Goal: Task Accomplishment & Management: Use online tool/utility

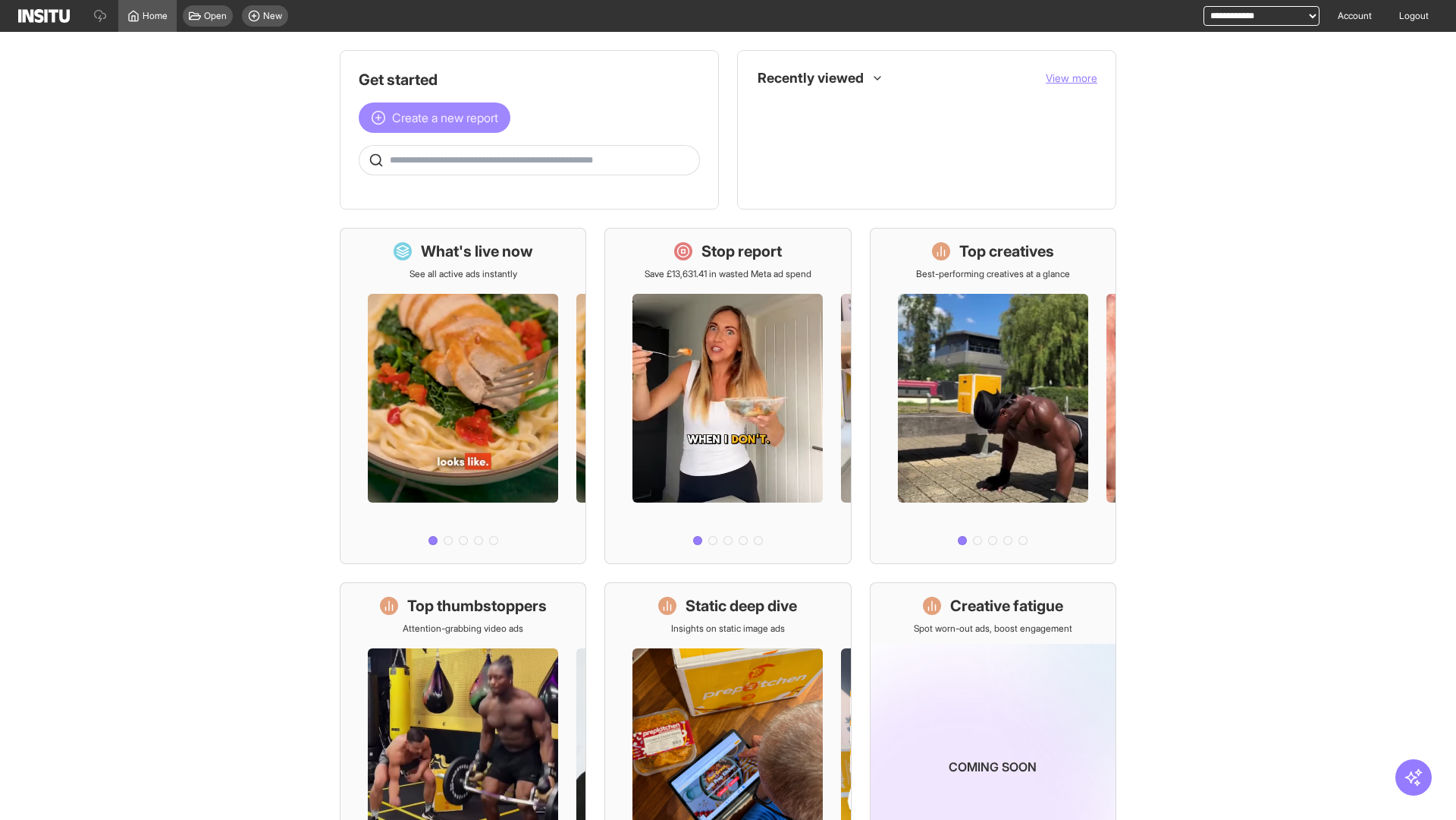
click at [438, 118] on span "Create a new report" at bounding box center [445, 118] width 106 height 18
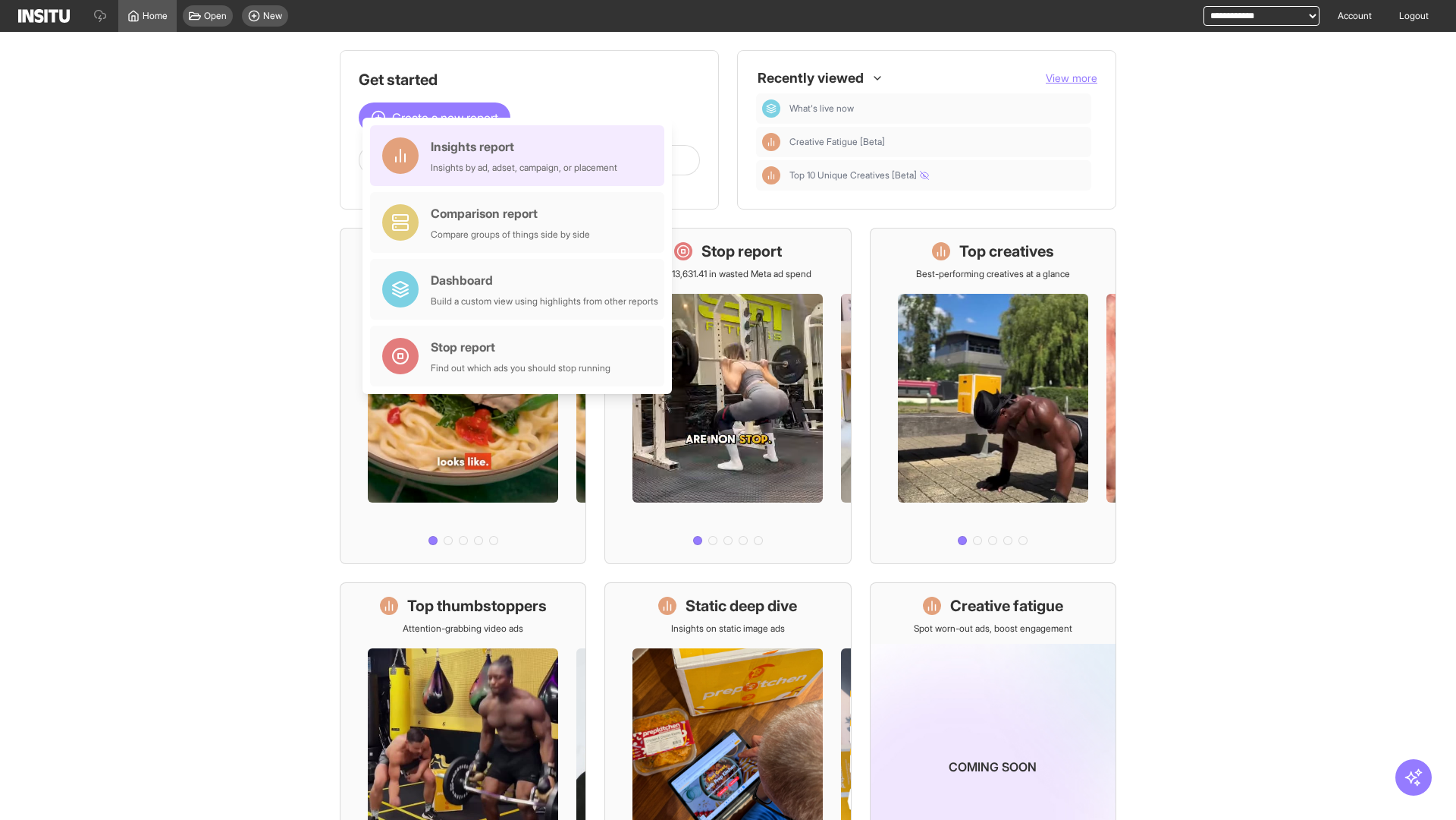
click at [521, 155] on div "Insights report Insights by ad, adset, campaign, or placement" at bounding box center [524, 156] width 186 height 37
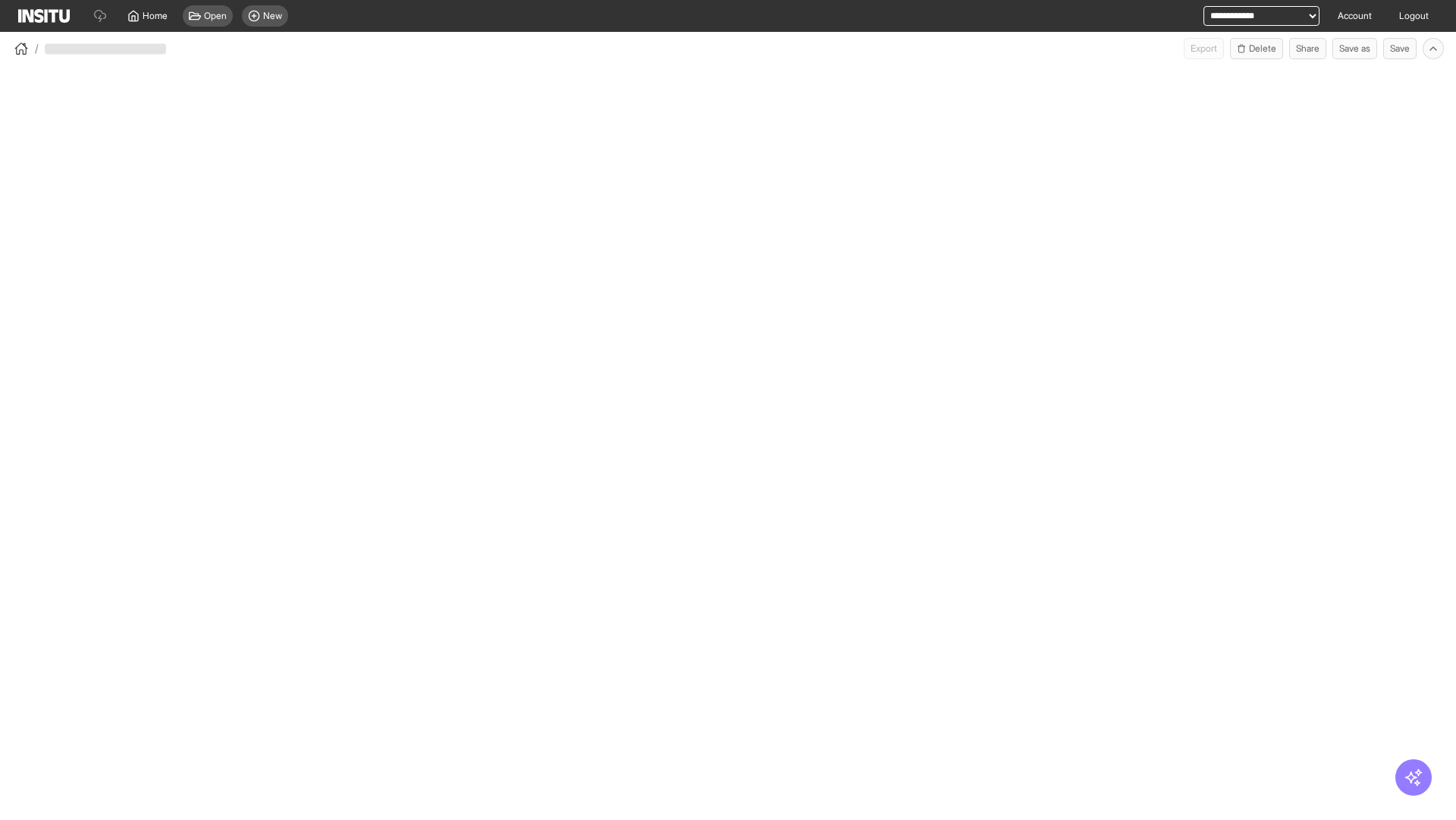
select select "**"
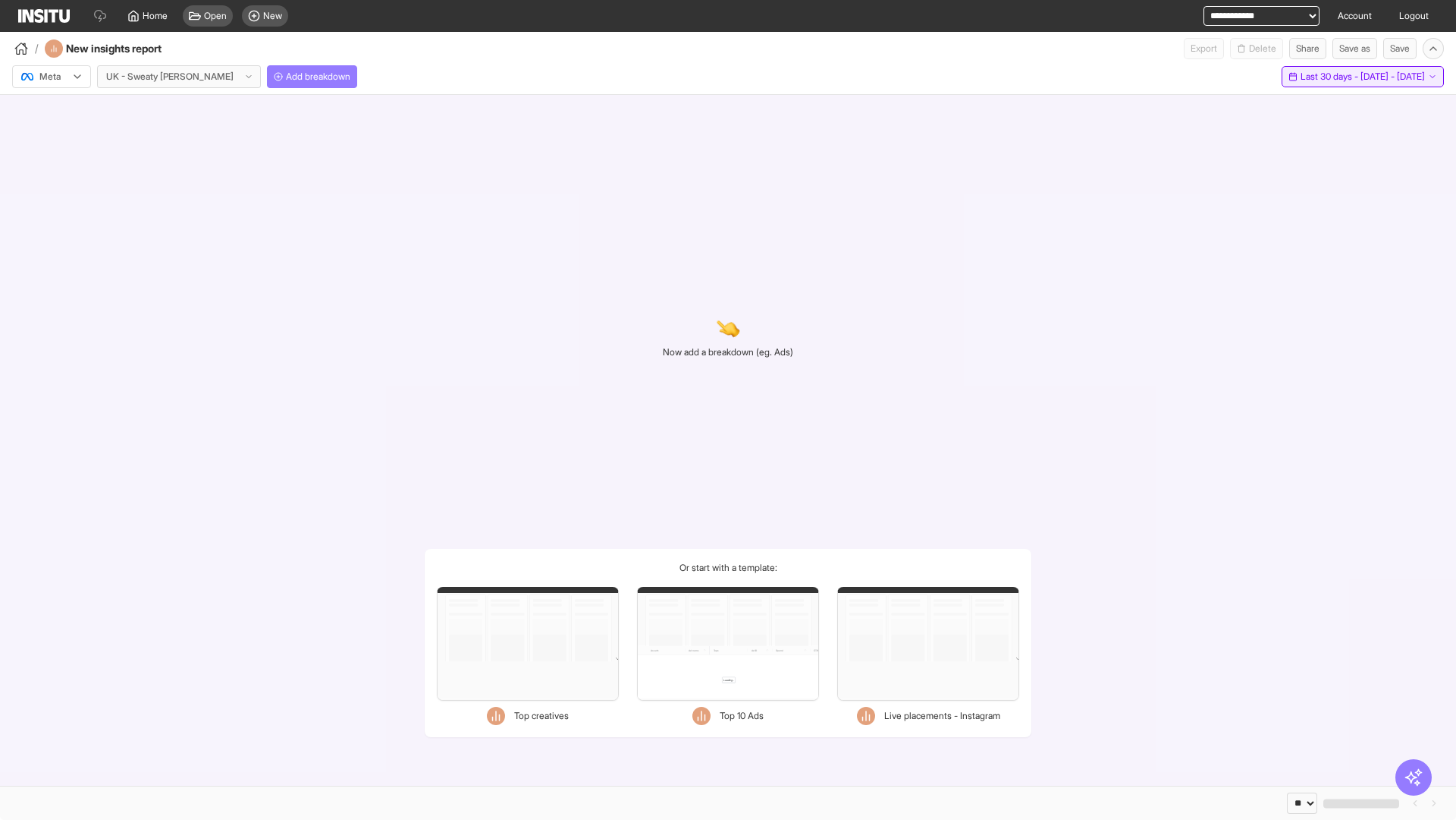
click at [1331, 77] on span "Last 30 days - [DATE] - [DATE]" at bounding box center [1363, 76] width 125 height 12
